Goal: Information Seeking & Learning: Find specific fact

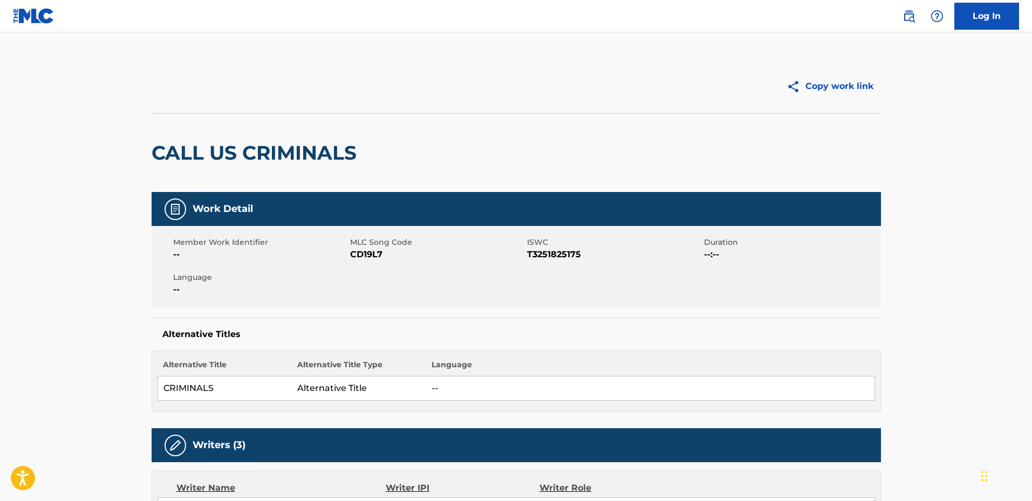
drag, startPoint x: 897, startPoint y: 19, endPoint x: 913, endPoint y: 18, distance: 15.7
click at [901, 19] on div "Log In" at bounding box center [955, 16] width 127 height 27
click at [913, 18] on img at bounding box center [909, 16] width 13 height 13
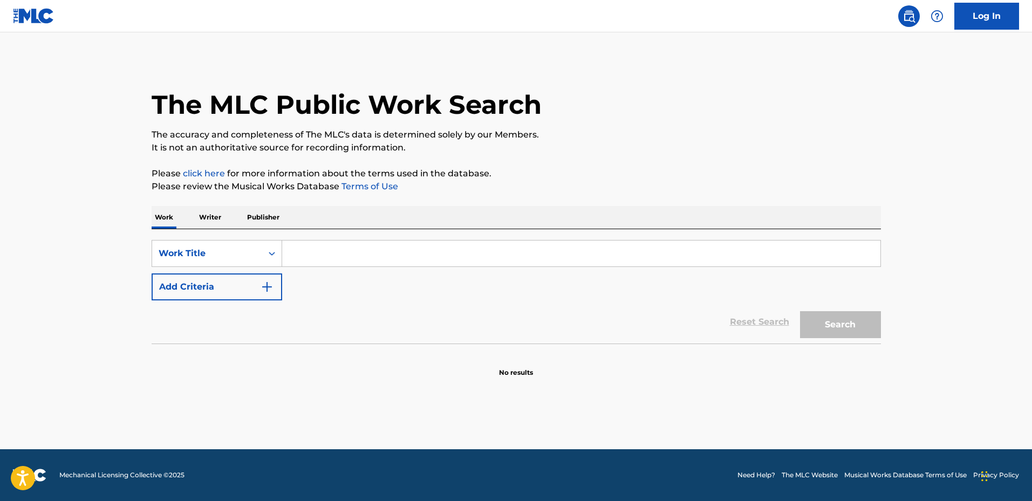
click at [343, 248] on input "Search Form" at bounding box center [581, 254] width 598 height 26
paste input "[PERSON_NAME] INDESTRUTIVEIS"
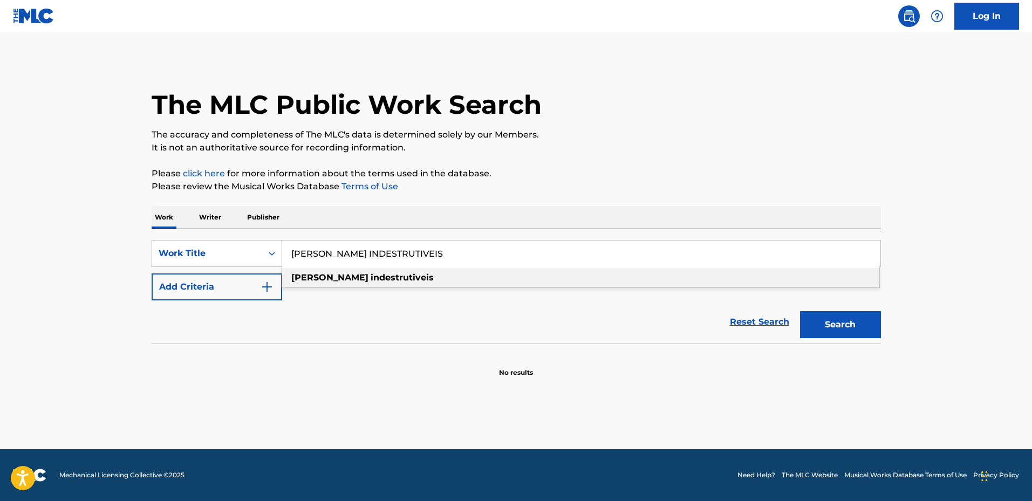
click at [406, 276] on div "[PERSON_NAME] indestrutiveis" at bounding box center [580, 277] width 597 height 19
type input "[PERSON_NAME] indestrutiveis"
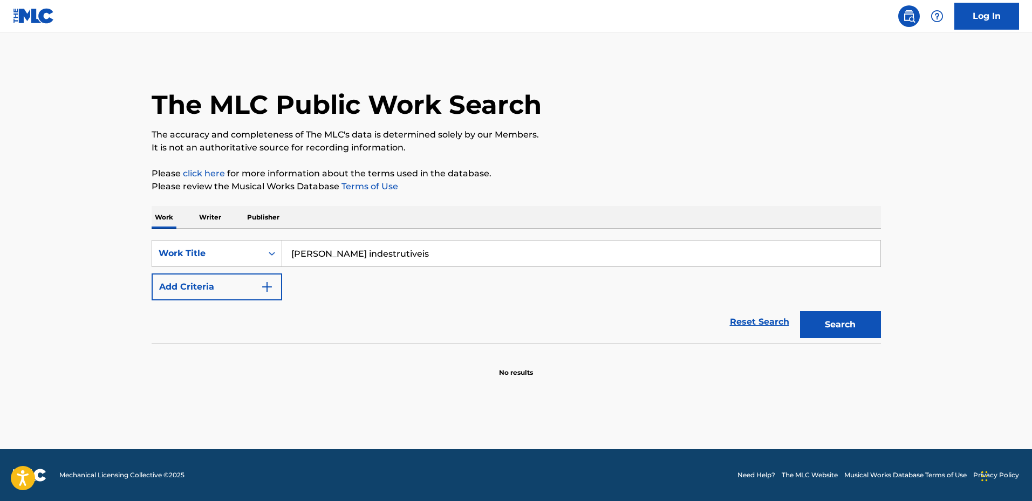
click at [835, 321] on button "Search" at bounding box center [840, 324] width 81 height 27
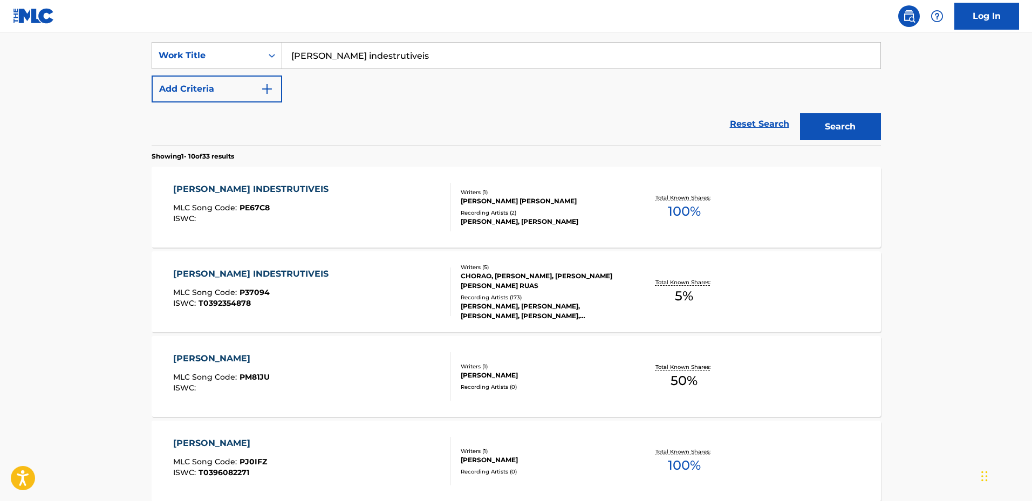
scroll to position [216, 0]
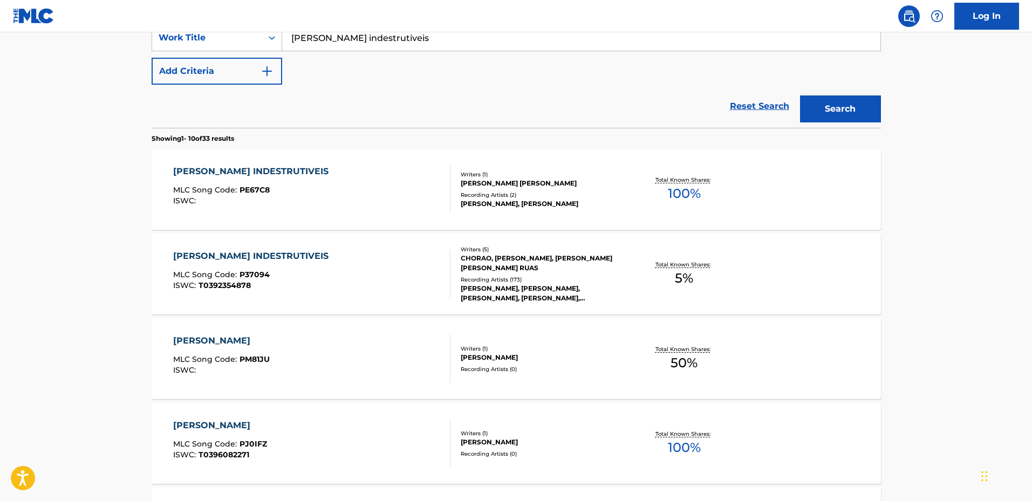
click at [545, 265] on div "CHORAO, [PERSON_NAME], [PERSON_NAME] [PERSON_NAME] RUAS" at bounding box center [542, 263] width 163 height 19
